Goal: Task Accomplishment & Management: Manage account settings

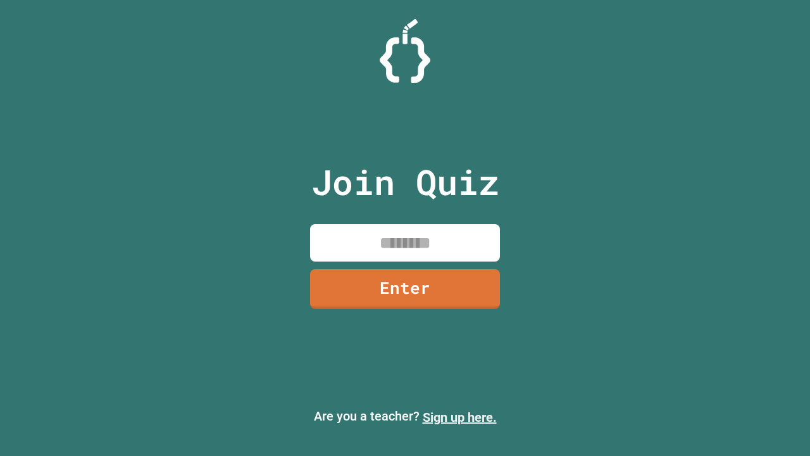
click at [460, 417] on link "Sign up here." at bounding box center [460, 417] width 74 height 15
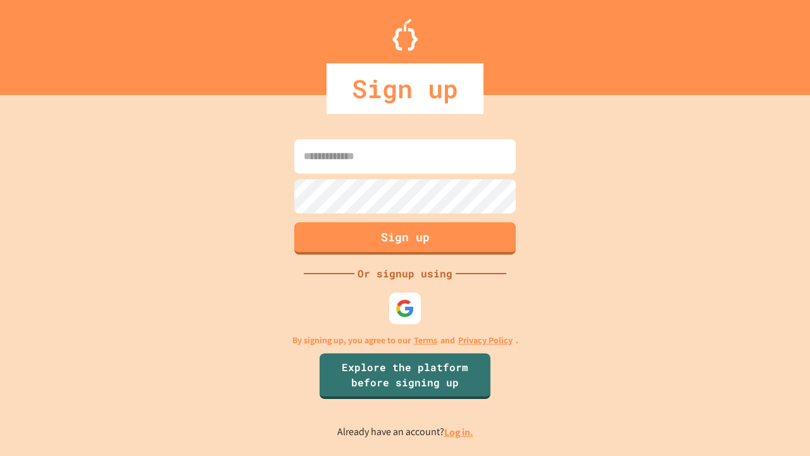
click at [460, 432] on link "Log in." at bounding box center [458, 431] width 29 height 13
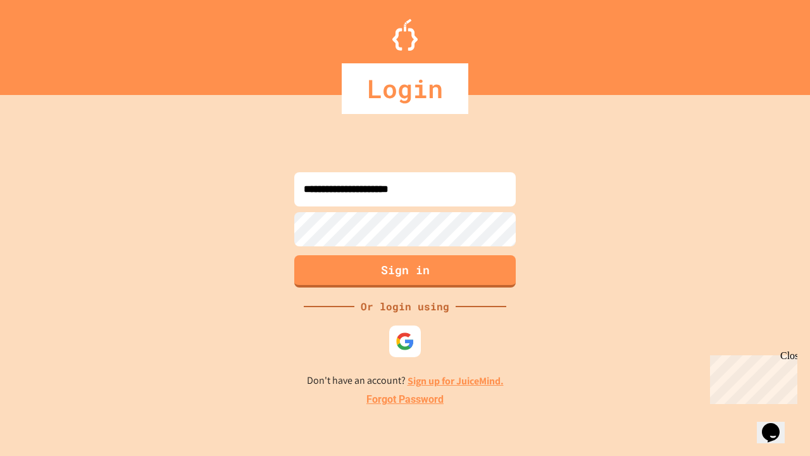
type input "**********"
